Goal: Complete application form

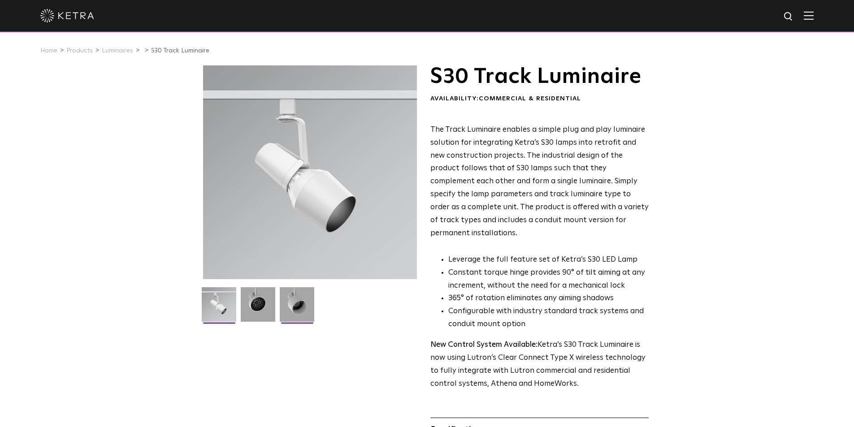
click at [295, 302] on img at bounding box center [297, 307] width 35 height 41
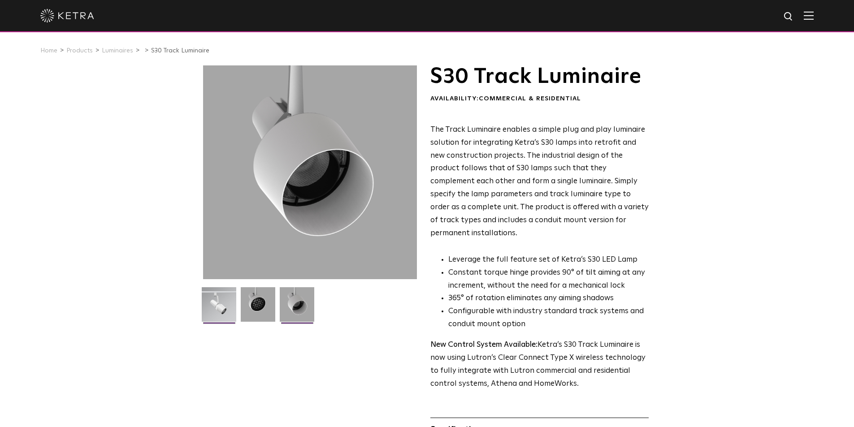
click at [224, 308] on img at bounding box center [219, 307] width 35 height 41
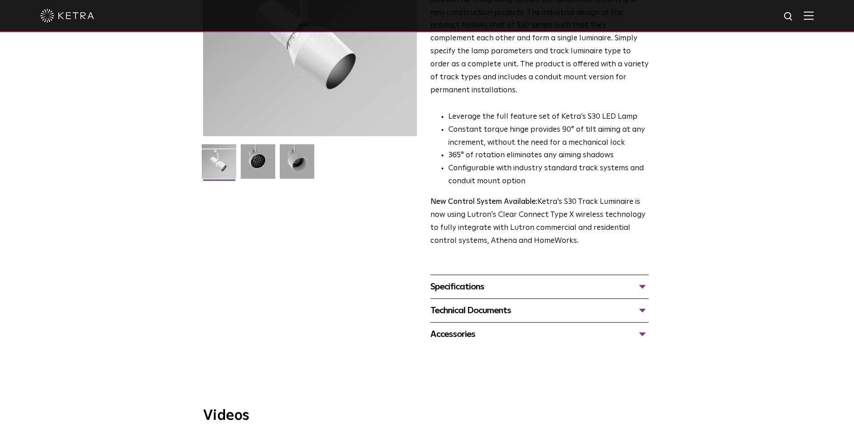
scroll to position [179, 0]
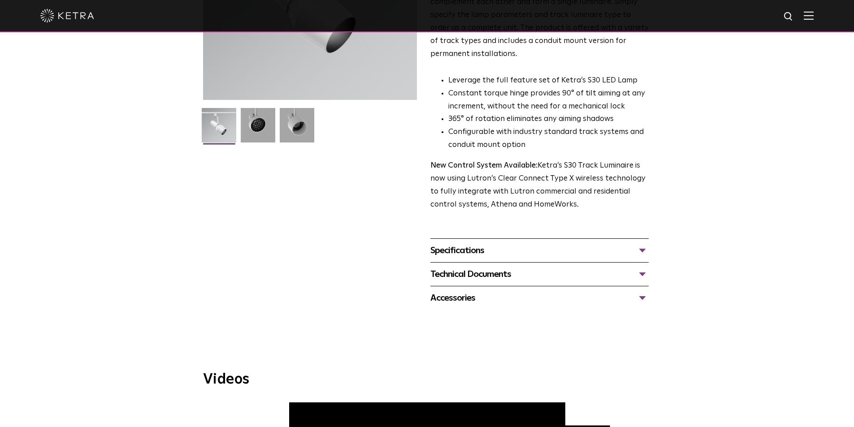
click at [644, 243] on div "Specifications" at bounding box center [539, 250] width 218 height 14
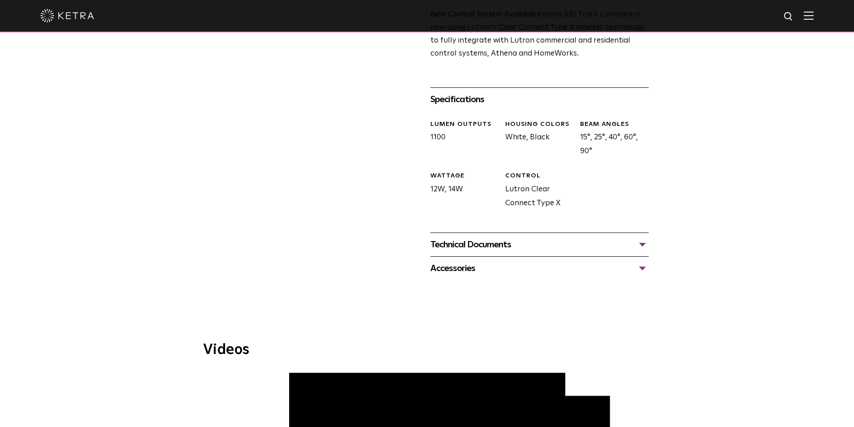
scroll to position [359, 0]
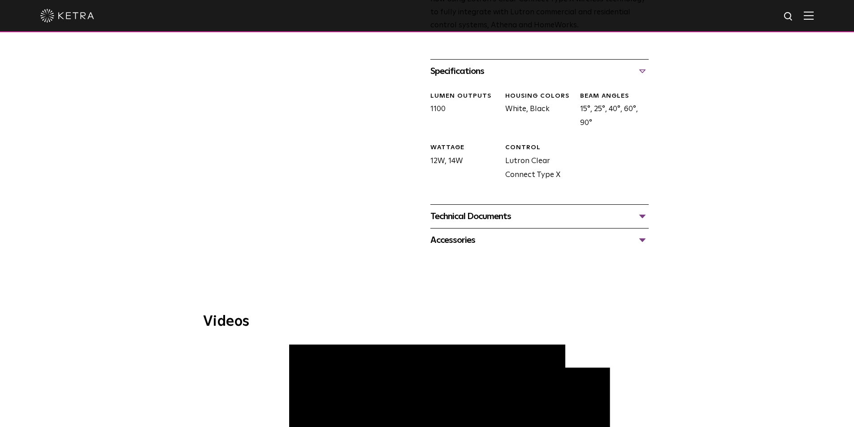
click at [640, 209] on div "Technical Documents" at bounding box center [539, 216] width 218 height 14
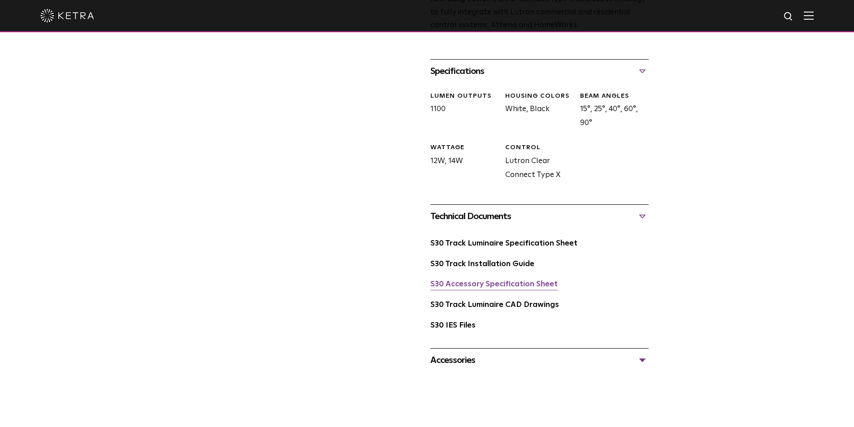
click at [507, 281] on link "S30 Accessory Specification Sheet" at bounding box center [493, 285] width 127 height 8
click at [498, 281] on link "S30 Accessory Specification Sheet" at bounding box center [493, 285] width 127 height 8
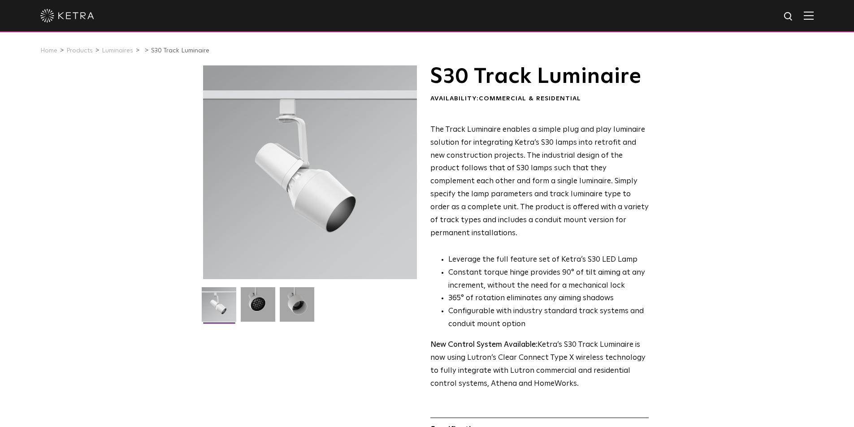
click at [794, 17] on img at bounding box center [788, 16] width 11 height 11
click at [725, 16] on input "text" at bounding box center [702, 17] width 115 height 20
type input "snt55"
click at [760, 10] on button "Search" at bounding box center [766, 16] width 13 height 13
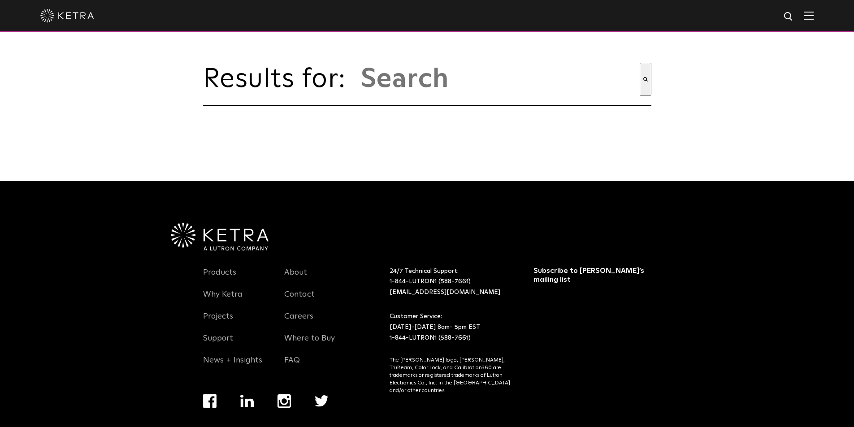
type input "snt55"
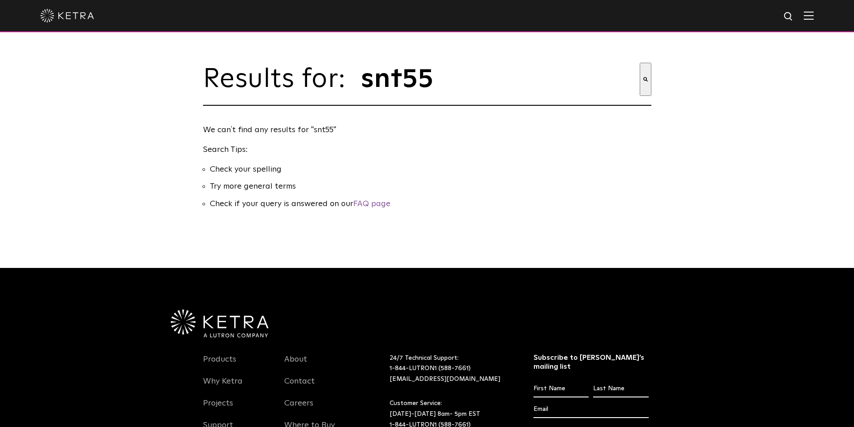
click at [794, 15] on img at bounding box center [788, 16] width 11 height 11
drag, startPoint x: 692, startPoint y: 18, endPoint x: 667, endPoint y: 22, distance: 25.0
click at [667, 22] on input "snt55" at bounding box center [703, 17] width 117 height 20
type input "ketra SNT55"
click at [763, 10] on button "Search" at bounding box center [769, 16] width 13 height 13
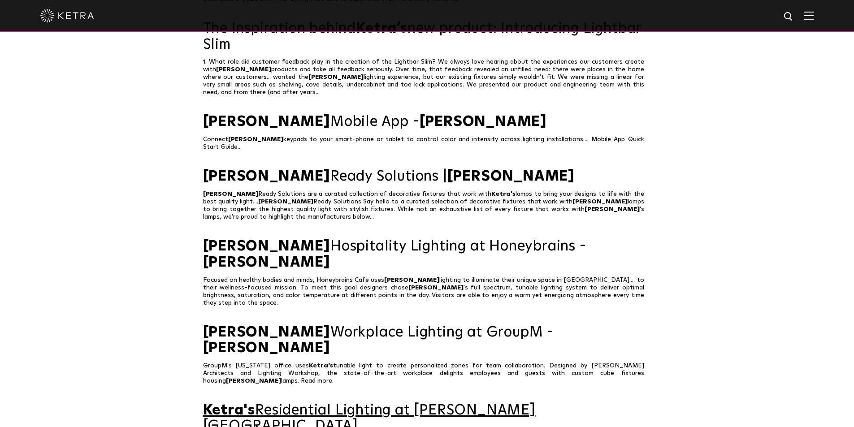
scroll to position [403, 0]
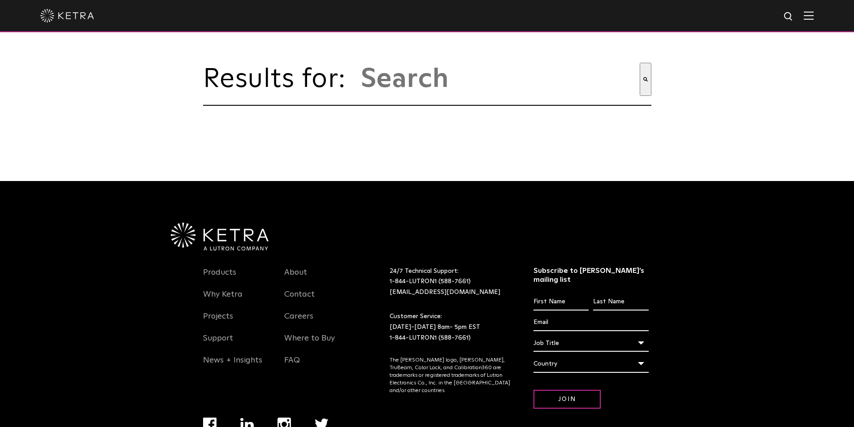
type input "[PERSON_NAME] snt55"
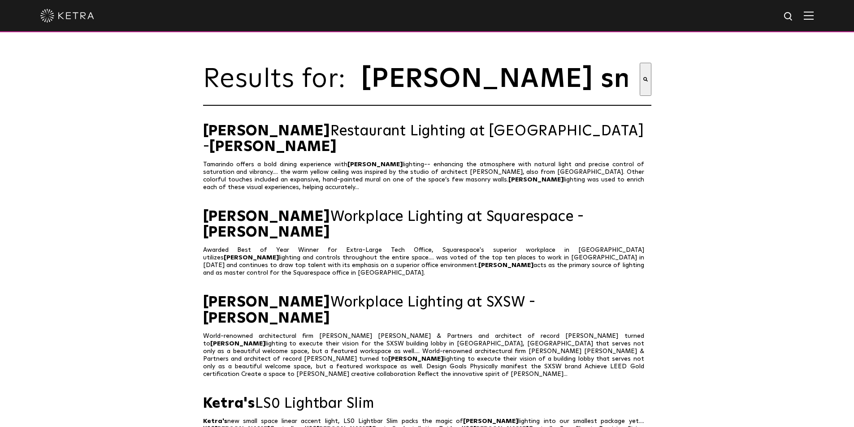
click at [808, 15] on div at bounding box center [426, 15] width 773 height 31
click at [813, 15] on img at bounding box center [809, 15] width 10 height 9
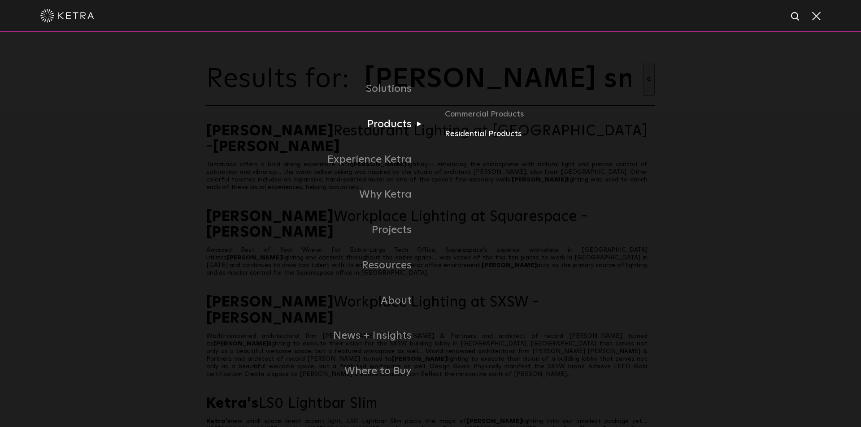
click at [458, 138] on link "Residential Products" at bounding box center [550, 134] width 210 height 13
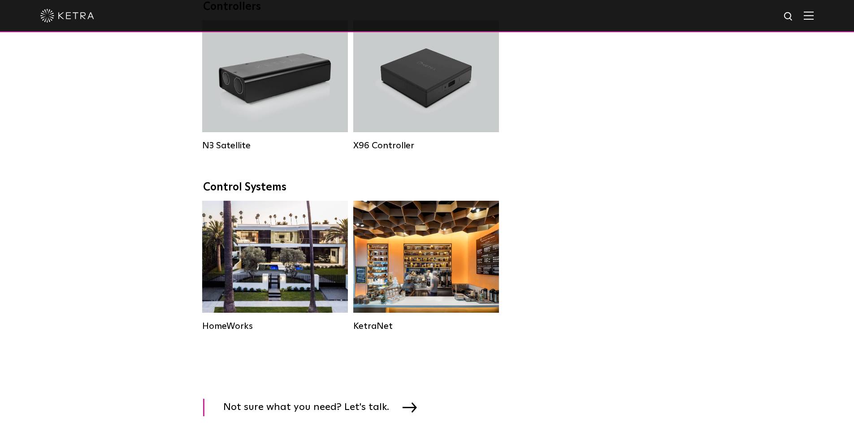
scroll to position [1165, 0]
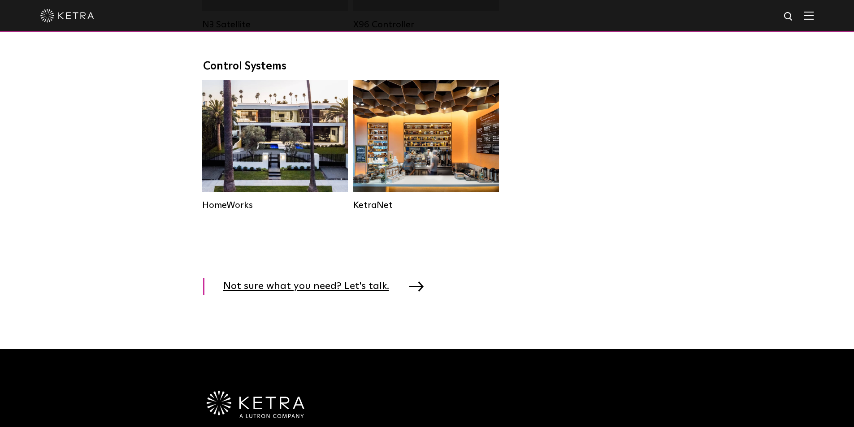
click at [409, 291] on img at bounding box center [416, 286] width 14 height 10
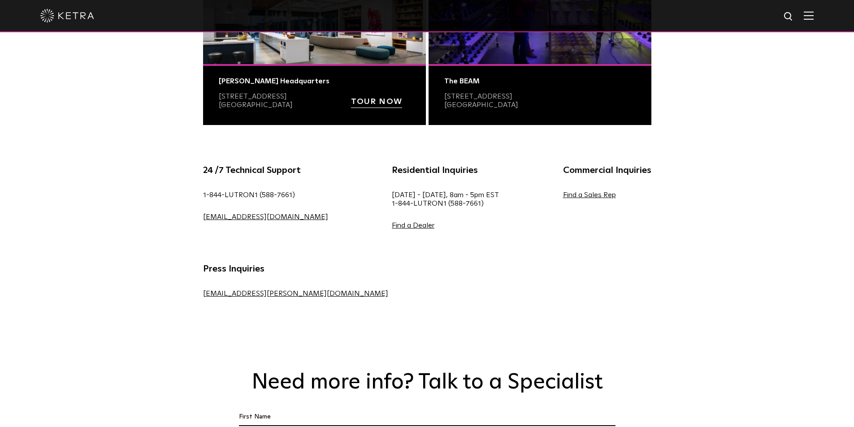
scroll to position [493, 0]
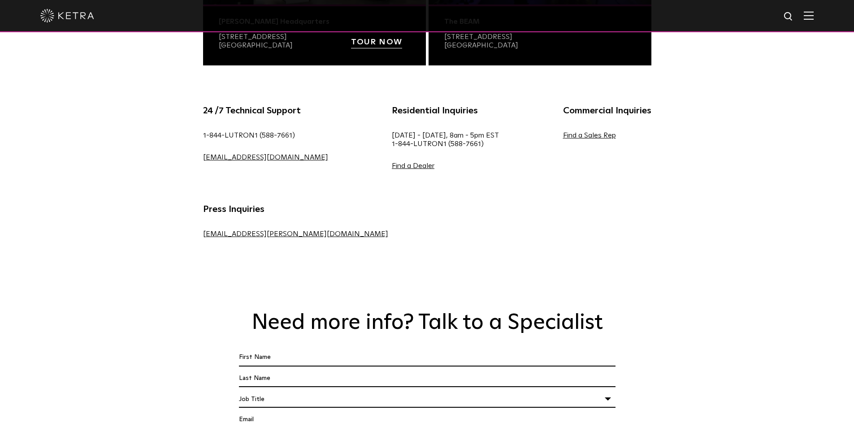
click at [280, 349] on input "First Name *" at bounding box center [427, 357] width 376 height 17
type input "j"
type input "[PERSON_NAME]"
type input "Magarolas"
click at [269, 391] on div "Job Title" at bounding box center [427, 399] width 376 height 17
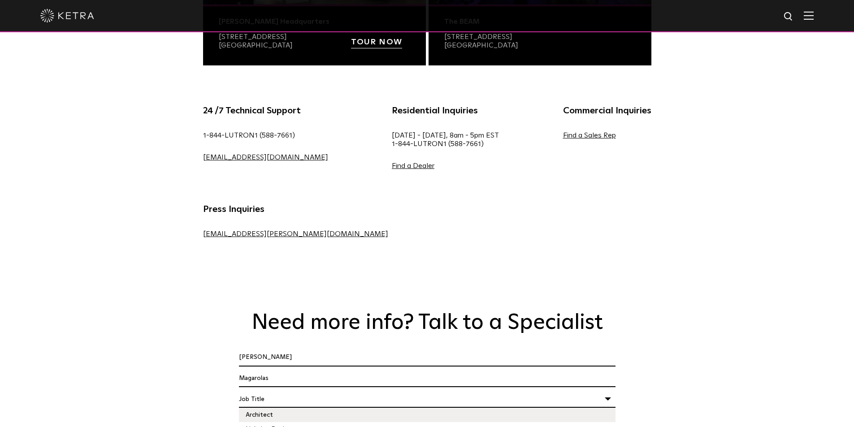
click at [269, 408] on li "Architect" at bounding box center [427, 415] width 376 height 14
select select "Architect"
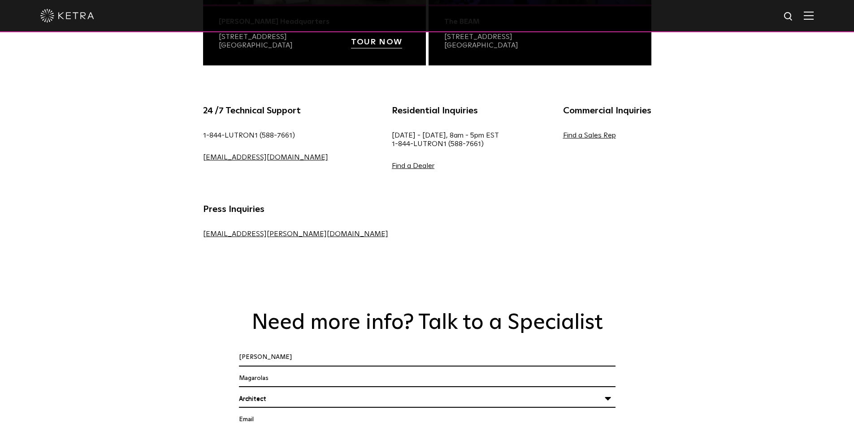
click at [267, 411] on input "Email *" at bounding box center [427, 419] width 376 height 17
type input "jmagarolas@cmadsi.com"
radio input "true"
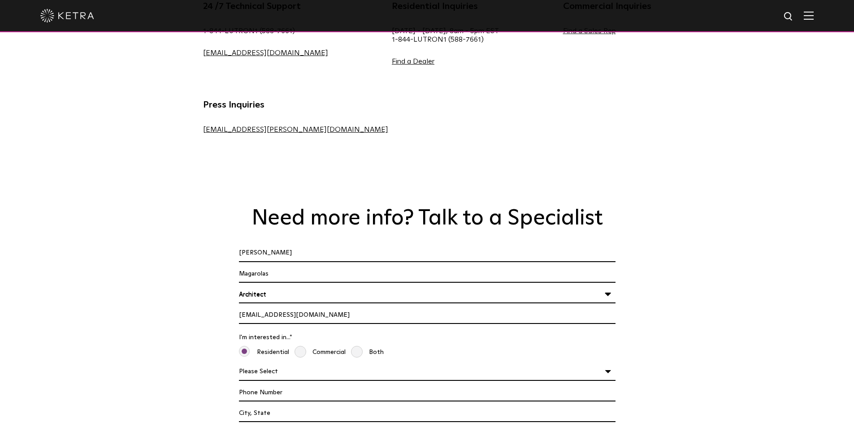
scroll to position [627, 0]
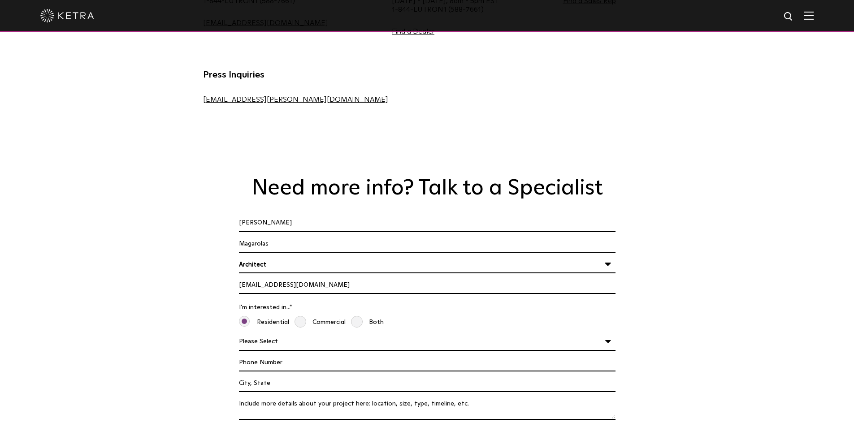
click at [607, 333] on select "Please Select Planning Design Construction" at bounding box center [427, 341] width 376 height 17
select select "Design"
click at [239, 333] on select "Please Select Planning Design Construction" at bounding box center [427, 341] width 376 height 17
click at [286, 355] on input "Phone Number" at bounding box center [427, 363] width 376 height 17
type input "305-448-4200"
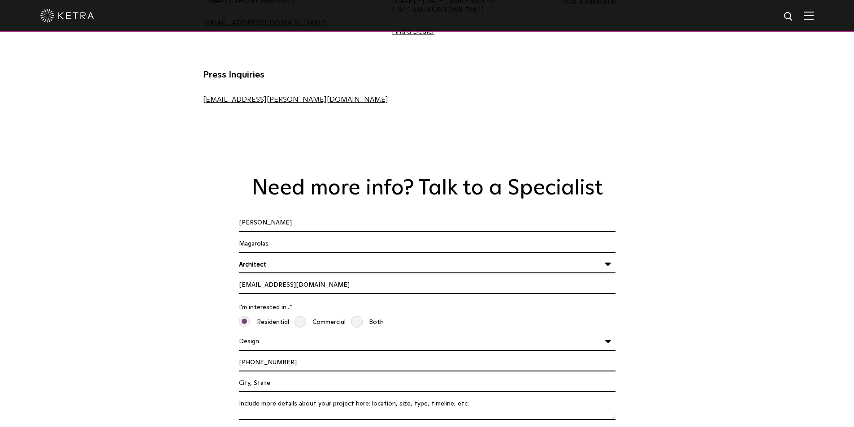
click at [297, 375] on input "Project Location" at bounding box center [427, 383] width 376 height 17
type input "Miami, Florida"
click at [290, 396] on textarea "Tell us About Your Project *" at bounding box center [427, 408] width 376 height 24
type textarea "l"
drag, startPoint x: 466, startPoint y: 337, endPoint x: 293, endPoint y: 352, distance: 173.6
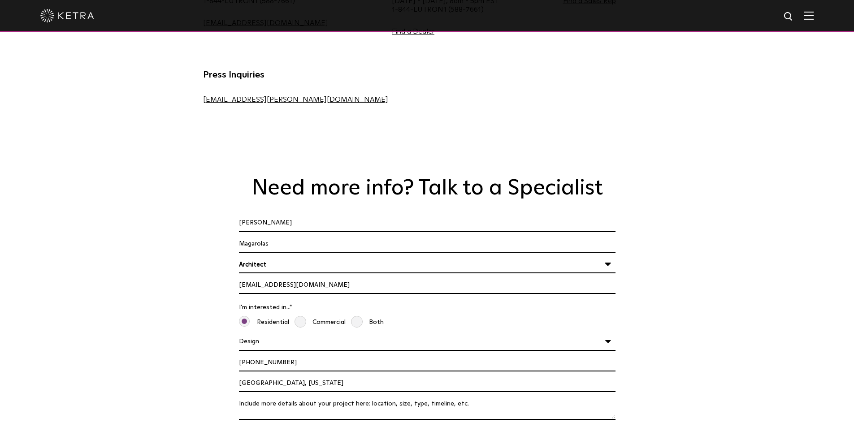
click at [293, 396] on textarea "Tell us About Your Project *" at bounding box center [427, 408] width 376 height 24
click at [295, 396] on textarea "29,000 sqft residential compound, looking for additional information (specifica…" at bounding box center [427, 408] width 376 height 24
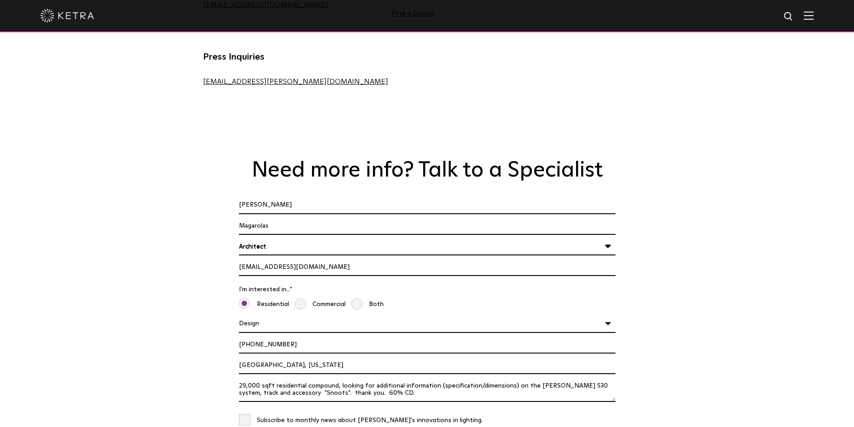
scroll to position [672, 0]
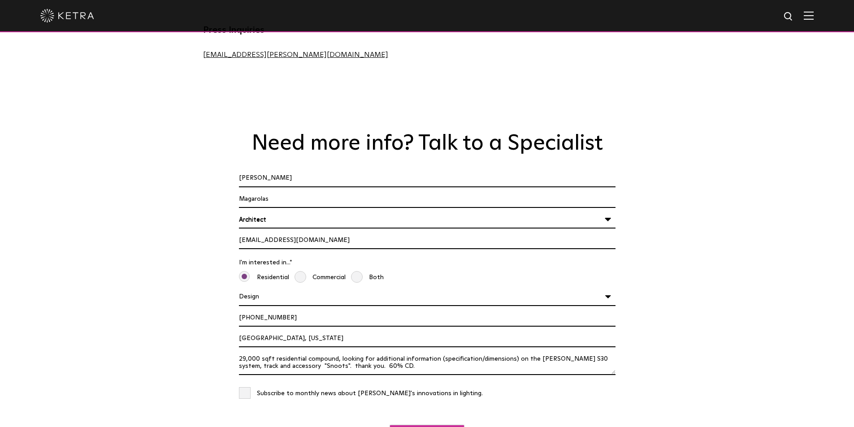
type textarea "29,000 sqft residential compound, looking for additional information (specifica…"
click at [423, 425] on input "Get in Touch" at bounding box center [427, 434] width 74 height 19
